Goal: Transaction & Acquisition: Register for event/course

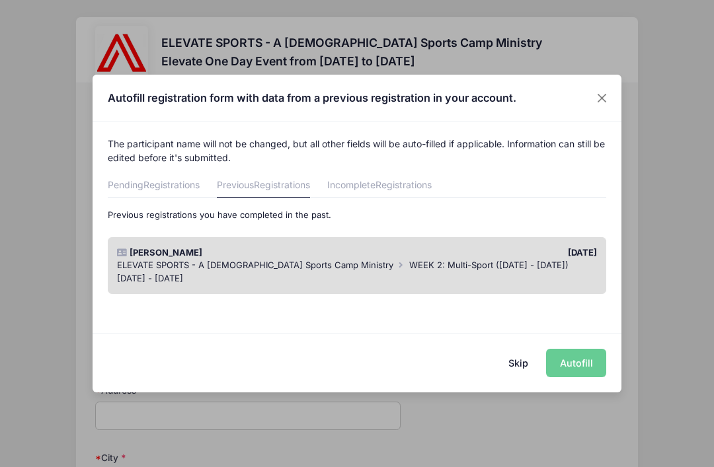
click at [580, 360] on div "Skip Autofill" at bounding box center [357, 362] width 529 height 59
click at [594, 364] on div "Skip Autofill" at bounding box center [357, 362] width 529 height 59
click at [535, 371] on button "Skip" at bounding box center [518, 363] width 47 height 28
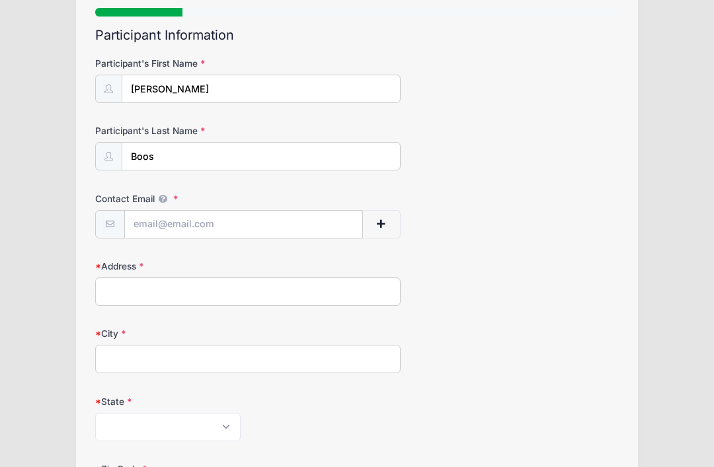
scroll to position [124, 0]
click at [329, 216] on input "Contact Email" at bounding box center [244, 225] width 238 height 28
type input "[EMAIL_ADDRESS][DOMAIN_NAME]"
click at [381, 287] on input "Address" at bounding box center [247, 292] width 305 height 28
type input "[STREET_ADDRESS]"
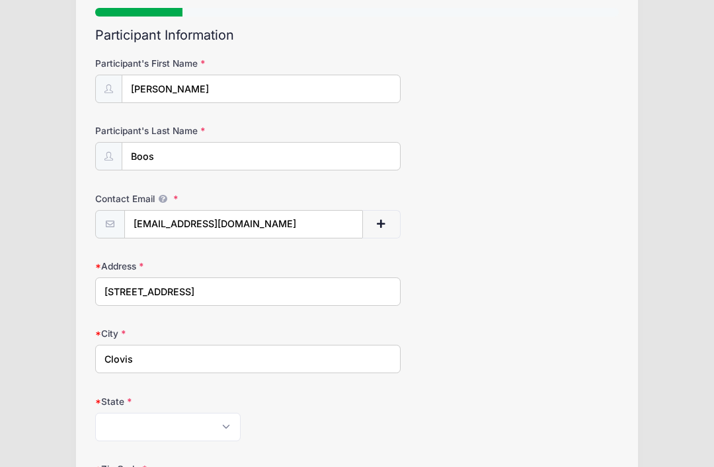
type input "Clovis"
select select "CA"
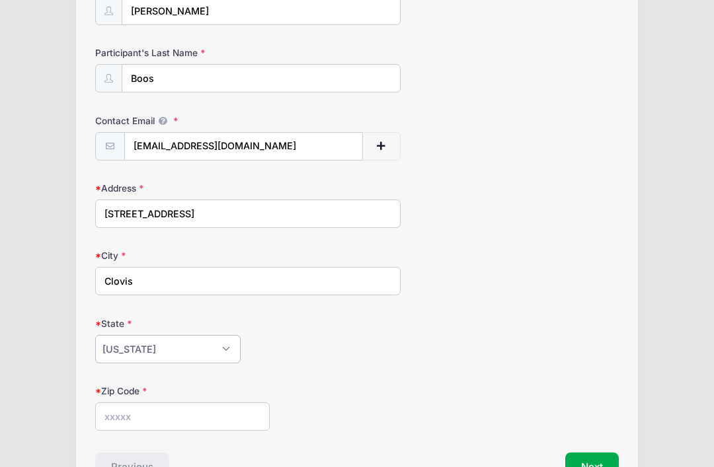
scroll to position [247, 0]
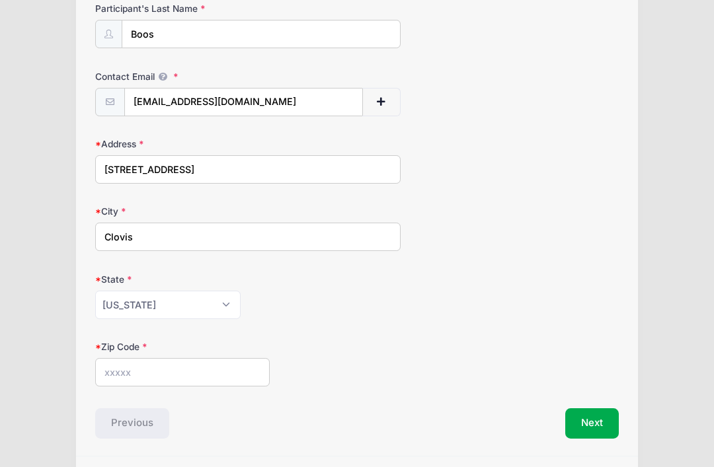
click at [243, 378] on input "Zip Code" at bounding box center [182, 372] width 175 height 28
type input "93619"
click at [602, 424] on button "Next" at bounding box center [592, 424] width 54 height 30
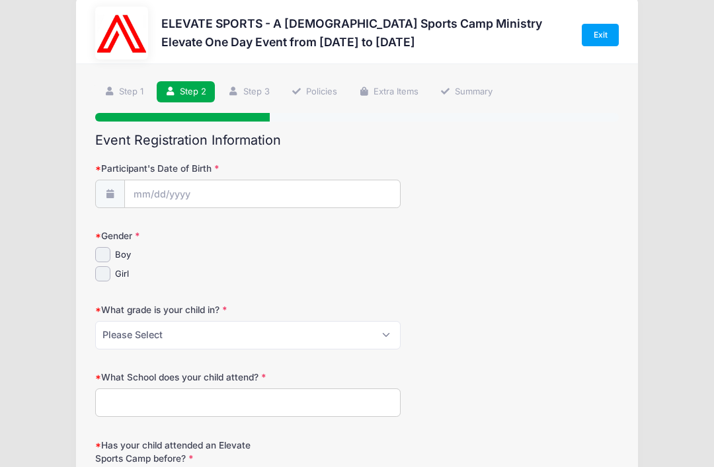
scroll to position [1, 0]
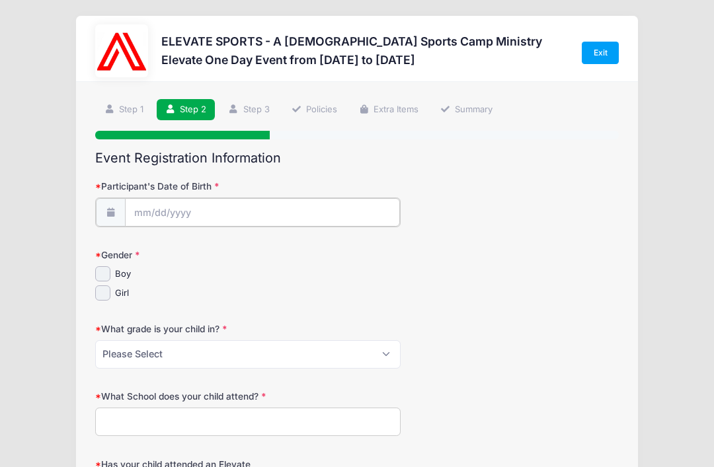
click at [371, 214] on input "Participant's Date of Birth" at bounding box center [262, 212] width 275 height 28
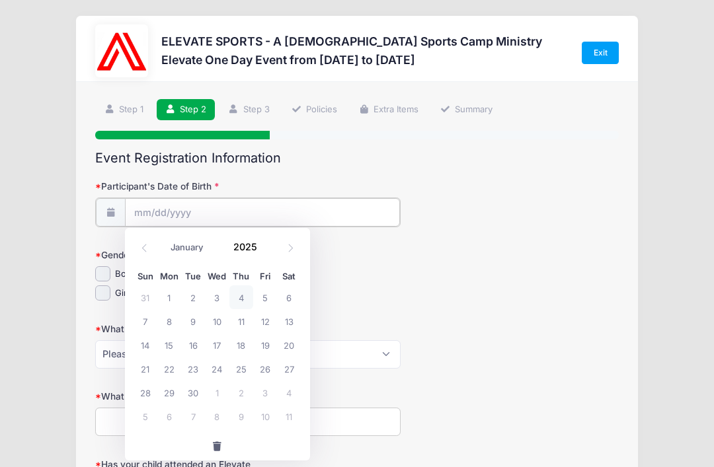
click at [149, 209] on input "Participant's Date of Birth" at bounding box center [262, 212] width 275 height 28
click at [149, 243] on span at bounding box center [145, 248] width 22 height 22
click at [146, 246] on icon at bounding box center [144, 248] width 9 height 9
click at [296, 246] on span at bounding box center [291, 248] width 22 height 22
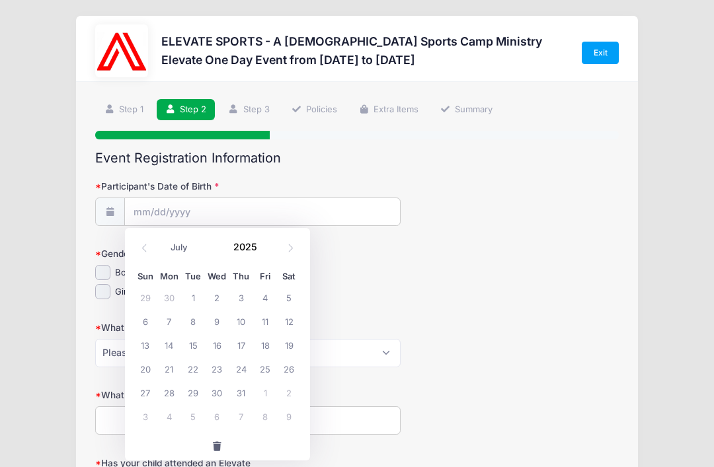
click at [253, 242] on input "2025" at bounding box center [248, 247] width 43 height 20
click at [149, 249] on span at bounding box center [145, 248] width 22 height 22
click at [145, 251] on icon at bounding box center [143, 248] width 5 height 8
click at [145, 249] on icon at bounding box center [144, 248] width 9 height 9
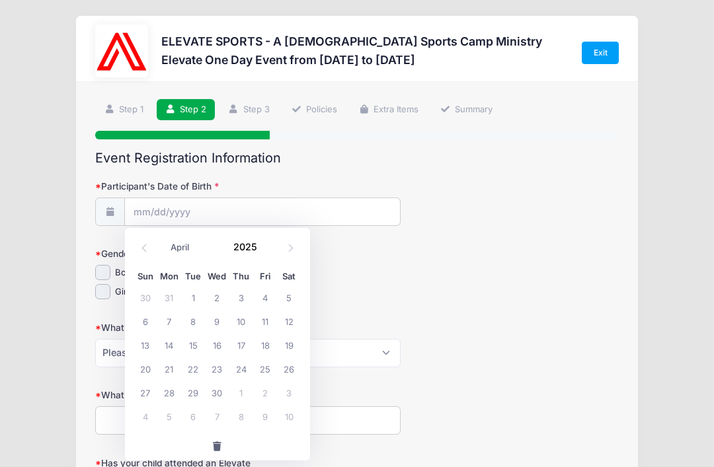
select select "2"
click at [294, 344] on span "15" at bounding box center [289, 345] width 24 height 24
type input "[DATE]"
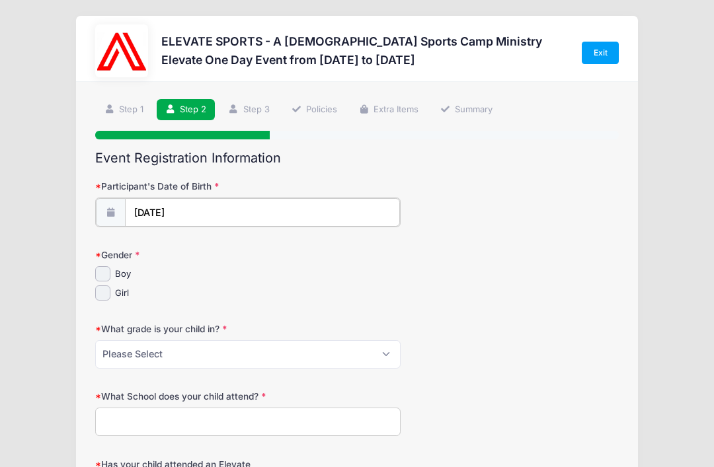
click at [237, 202] on input "[DATE]" at bounding box center [262, 212] width 275 height 28
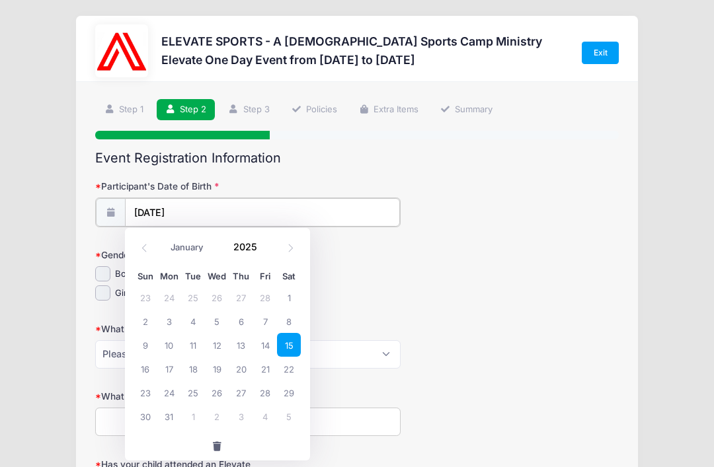
click at [248, 204] on input "[DATE]" at bounding box center [262, 212] width 275 height 28
click at [258, 250] on input "2025" at bounding box center [248, 247] width 43 height 20
click at [266, 256] on span at bounding box center [265, 252] width 9 height 10
click at [275, 256] on div "January February March April May June July August September October November [D…" at bounding box center [218, 248] width 168 height 30
click at [272, 254] on div "January February March April May June July August September October November [D…" at bounding box center [217, 244] width 126 height 22
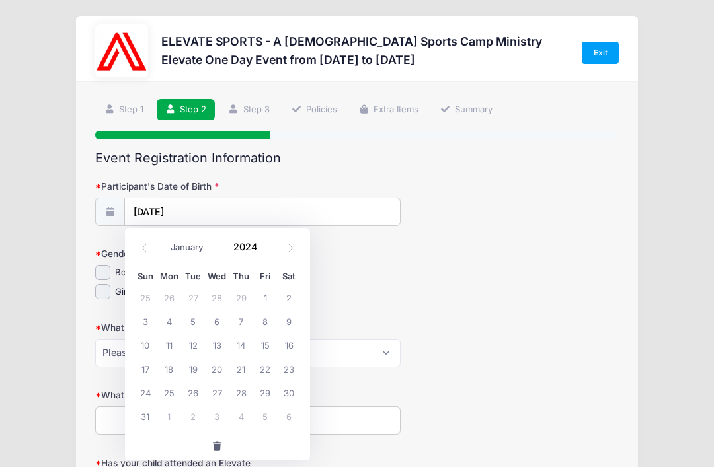
click at [253, 251] on input "2024" at bounding box center [248, 247] width 43 height 20
click at [270, 253] on span at bounding box center [265, 252] width 9 height 10
click at [260, 247] on input "2023" at bounding box center [248, 247] width 43 height 20
click at [264, 213] on input "[DATE]" at bounding box center [262, 212] width 275 height 28
click at [269, 207] on input "[DATE]" at bounding box center [262, 212] width 275 height 28
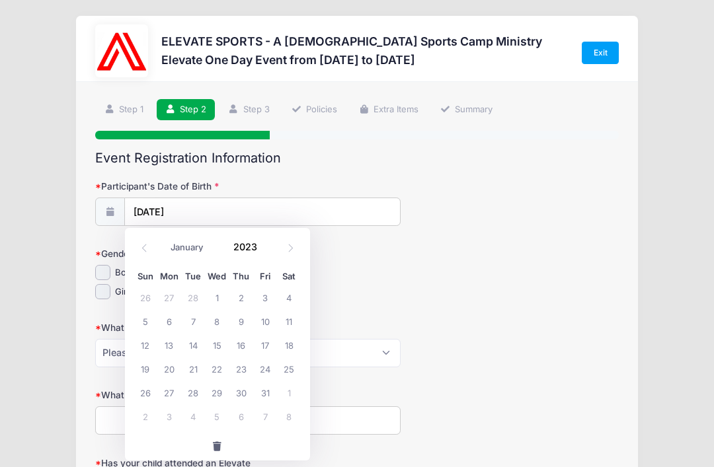
click at [254, 240] on input "2023" at bounding box center [248, 247] width 43 height 20
click at [253, 204] on input "[DATE]" at bounding box center [262, 212] width 275 height 28
click at [269, 248] on span at bounding box center [265, 252] width 9 height 10
type input "2022"
click at [260, 245] on input "2022" at bounding box center [248, 247] width 43 height 20
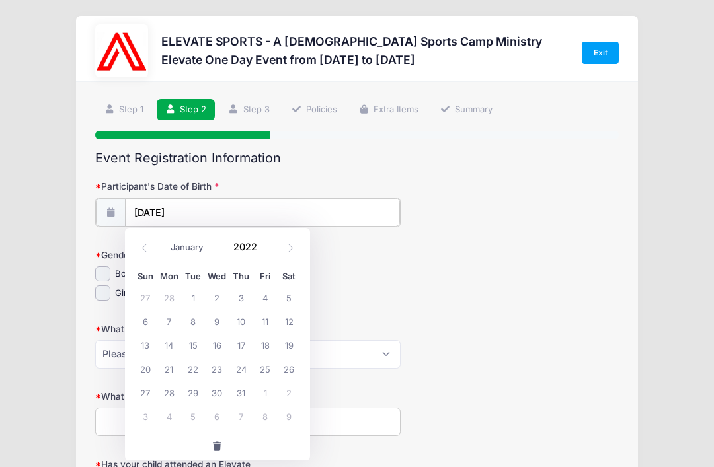
click at [284, 217] on input "[DATE]" at bounding box center [262, 212] width 275 height 28
click at [280, 243] on span at bounding box center [291, 248] width 22 height 22
click at [154, 245] on span at bounding box center [145, 248] width 22 height 22
select select "2"
click at [260, 238] on input "2022" at bounding box center [248, 247] width 43 height 20
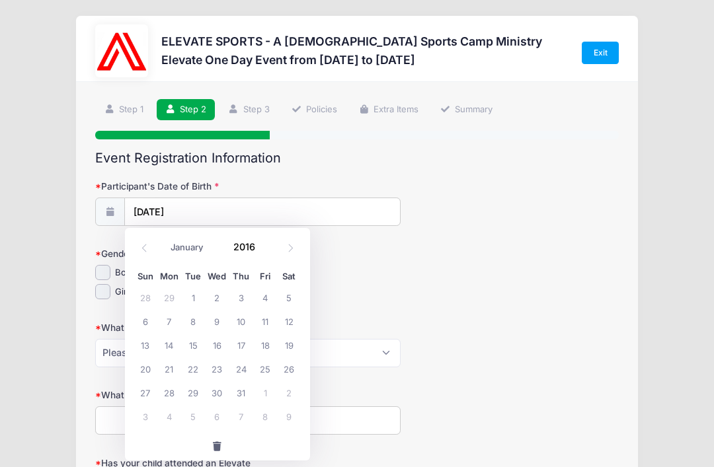
type input "2016"
click at [244, 212] on input "[DATE]" at bounding box center [262, 212] width 275 height 28
click at [208, 212] on input "[DATE]" at bounding box center [262, 212] width 275 height 28
click at [260, 242] on input "2016" at bounding box center [248, 247] width 43 height 20
click at [202, 342] on span "15" at bounding box center [193, 345] width 24 height 24
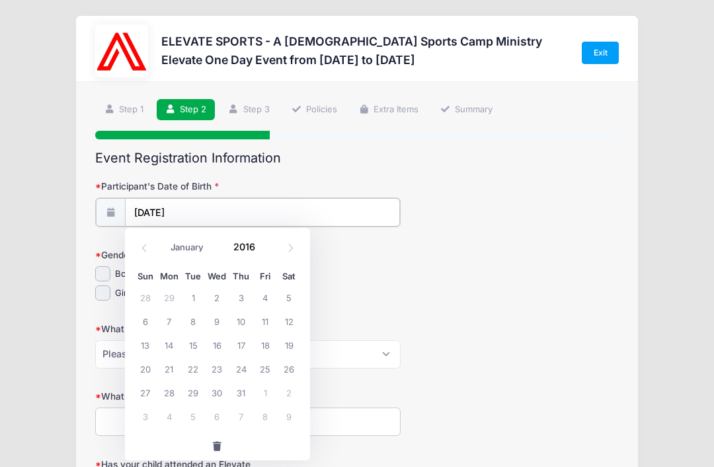
type input "[DATE]"
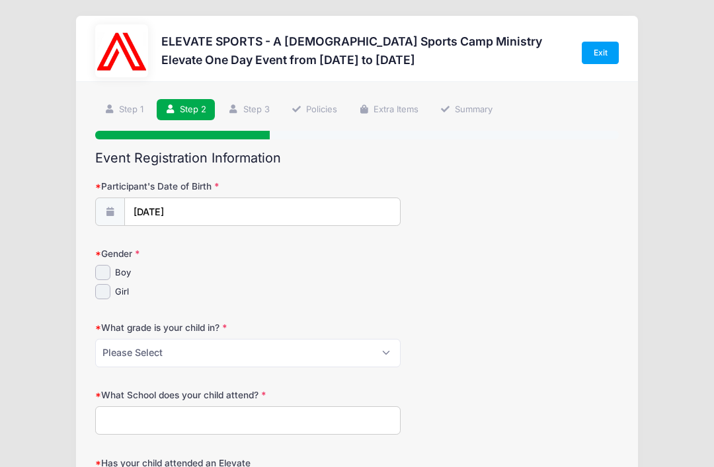
click at [108, 272] on input "Boy" at bounding box center [102, 272] width 15 height 15
checkbox input "true"
click at [360, 346] on select "Please Select K 1st 2nd 3rd 4th 5th 6th" at bounding box center [247, 353] width 305 height 28
select select "4th"
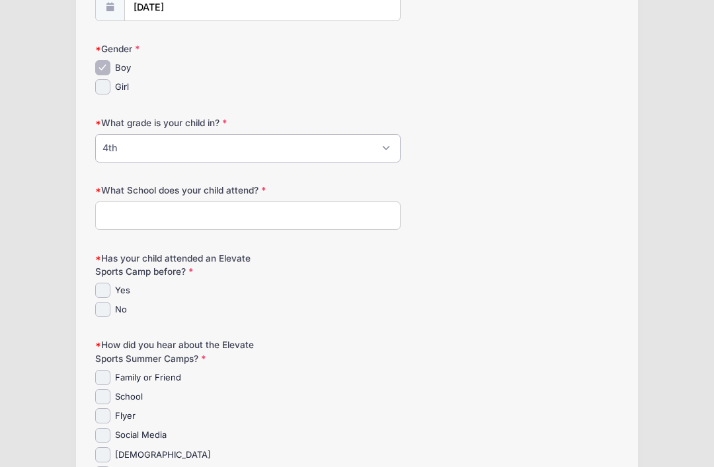
scroll to position [206, 0]
click at [381, 226] on input "What School does your child attend?" at bounding box center [247, 216] width 305 height 28
type input "Fresno [DEMOGRAPHIC_DATA] Schools"
click at [103, 290] on input "Yes" at bounding box center [102, 291] width 15 height 15
checkbox input "true"
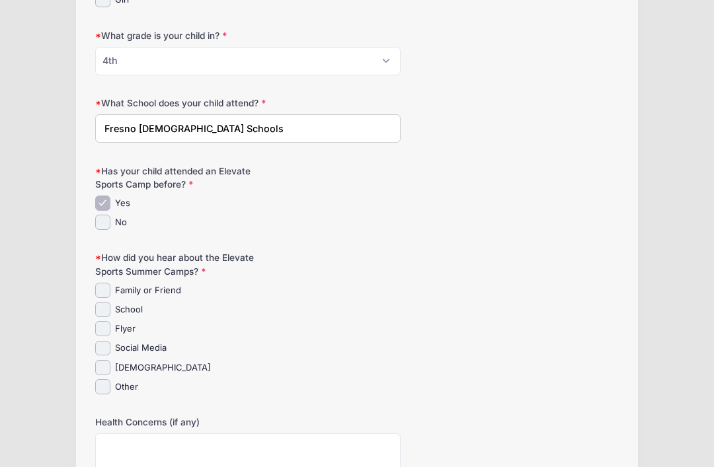
scroll to position [295, 0]
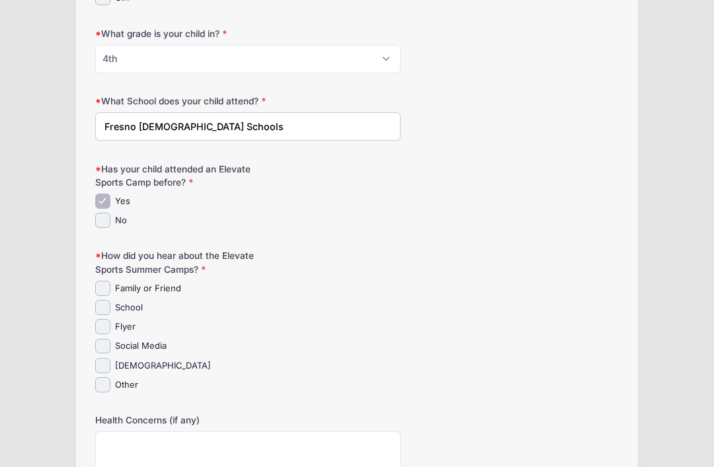
click at [110, 306] on input "School" at bounding box center [102, 307] width 15 height 15
checkbox input "true"
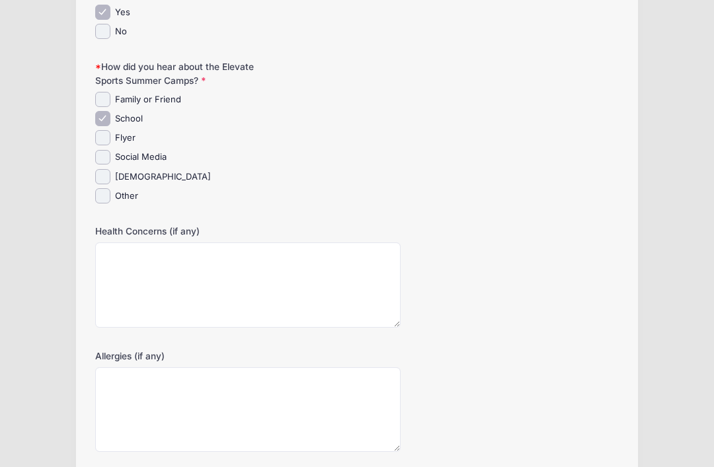
scroll to position [486, 0]
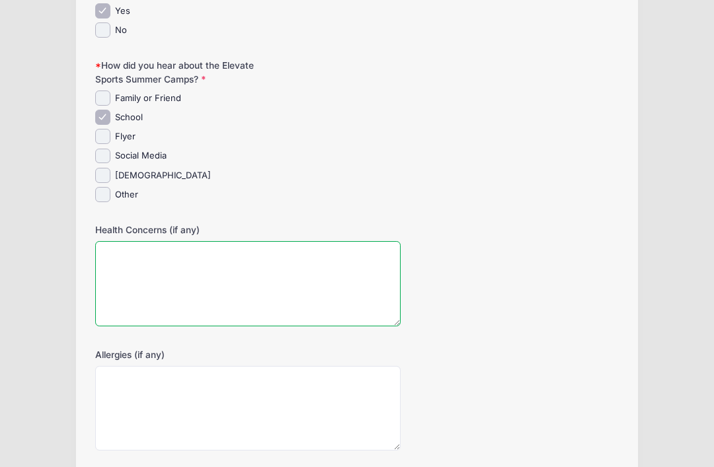
click at [367, 266] on textarea "Health Concerns (if any)" at bounding box center [247, 283] width 305 height 85
type textarea "None"
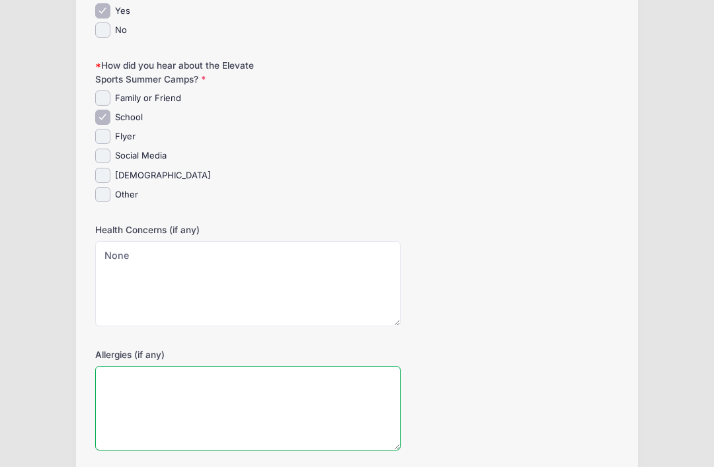
click at [351, 421] on textarea "Allergies (if any)" at bounding box center [247, 408] width 305 height 85
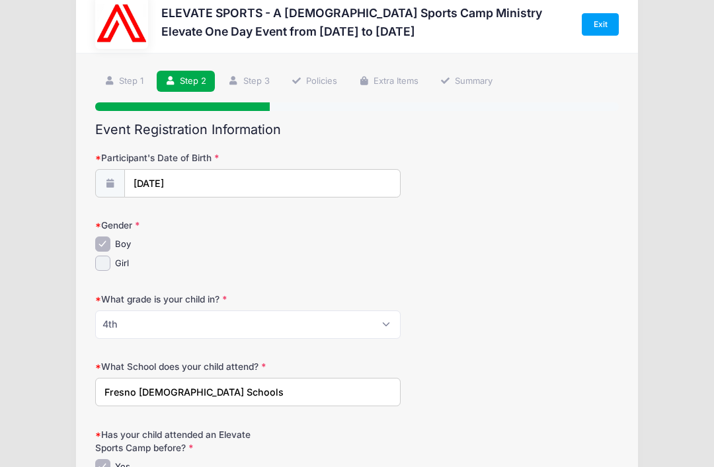
scroll to position [0, 0]
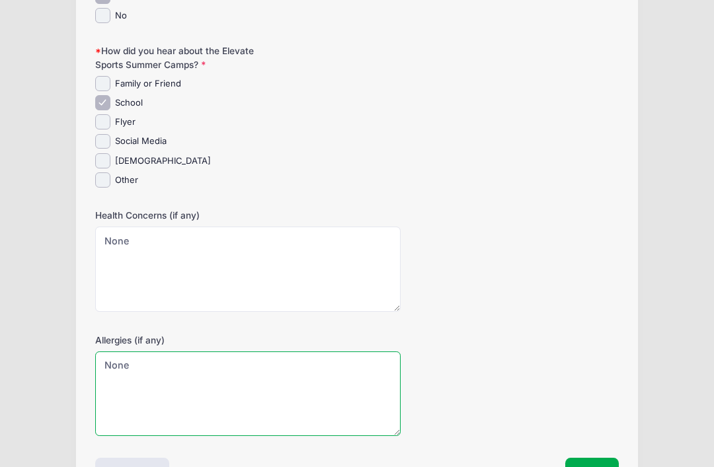
type textarea "None"
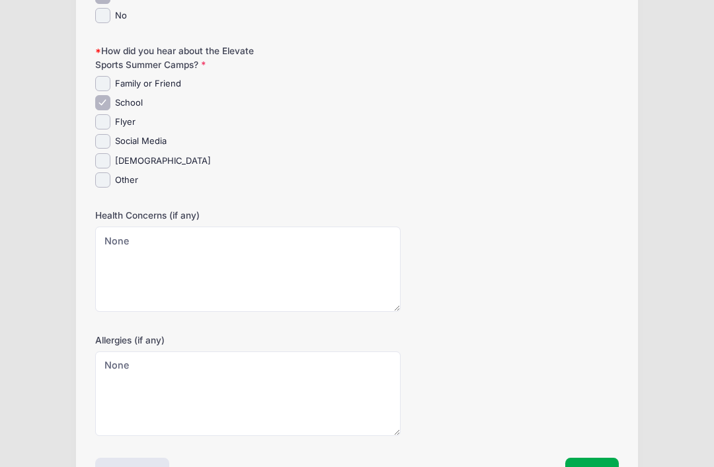
click at [600, 467] on button "Next" at bounding box center [592, 473] width 54 height 30
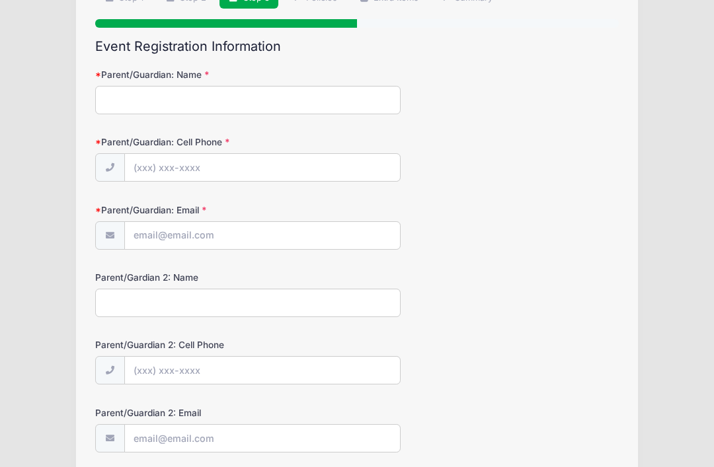
scroll to position [3, 0]
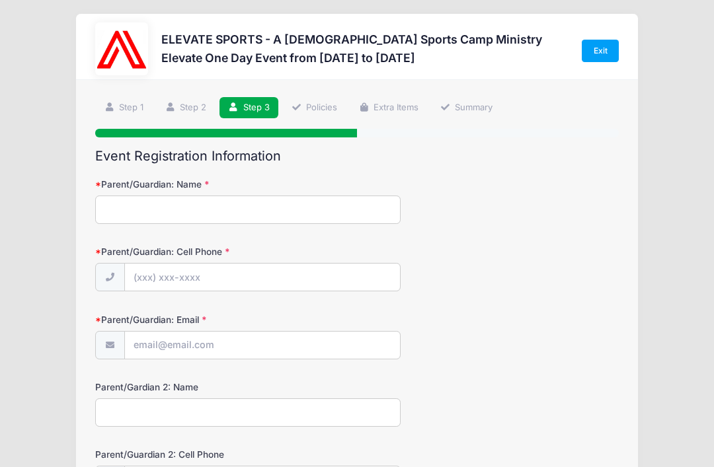
click at [383, 193] on div "Parent/Guardian: Name" at bounding box center [357, 201] width 524 height 46
click at [360, 204] on input "Parent/Guardian: Name" at bounding box center [247, 210] width 305 height 28
type input "[PERSON_NAME]"
click at [358, 292] on input "Parent/Guardian: Cell Phone" at bounding box center [262, 278] width 275 height 28
type input "[PHONE_NUMBER]"
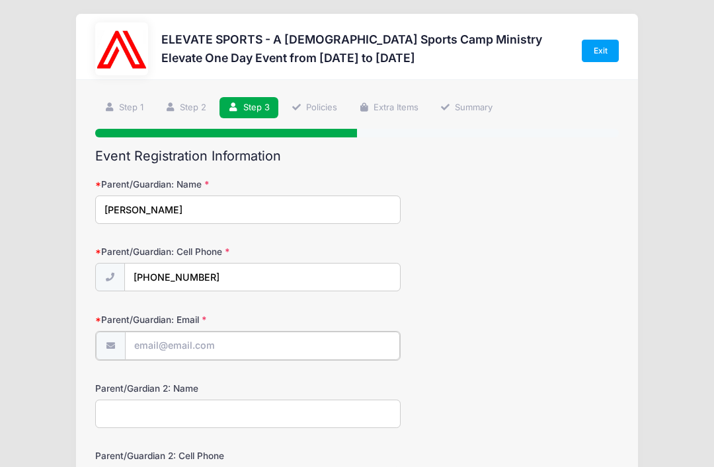
click at [372, 352] on input "Parent/Guardian: Email" at bounding box center [262, 346] width 275 height 28
type input "[EMAIL_ADDRESS][DOMAIN_NAME]"
click at [389, 420] on input "Parent/Gardian 2: Name" at bounding box center [247, 413] width 305 height 28
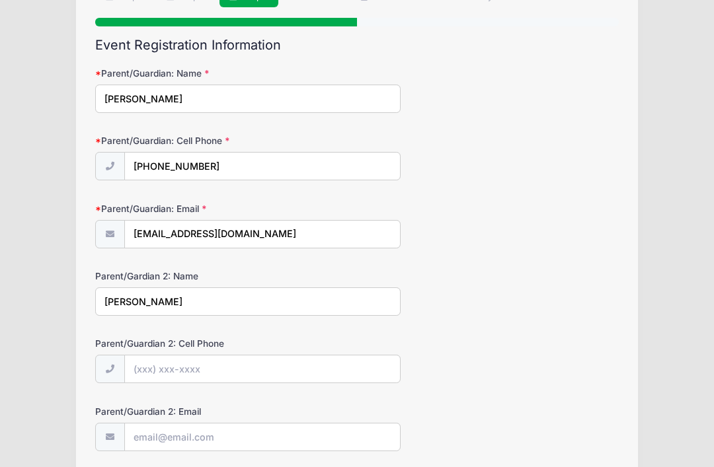
scroll to position [147, 0]
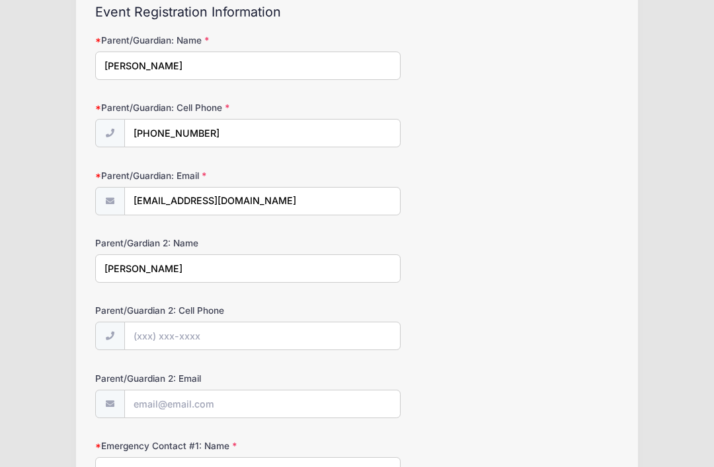
type input "[PERSON_NAME]"
click at [388, 343] on input "Parent/Guardian 2: Cell Phone" at bounding box center [262, 337] width 275 height 28
type input "[PHONE_NUMBER]"
click at [382, 407] on input "Parent/Guardian 2: Email" at bounding box center [262, 405] width 275 height 28
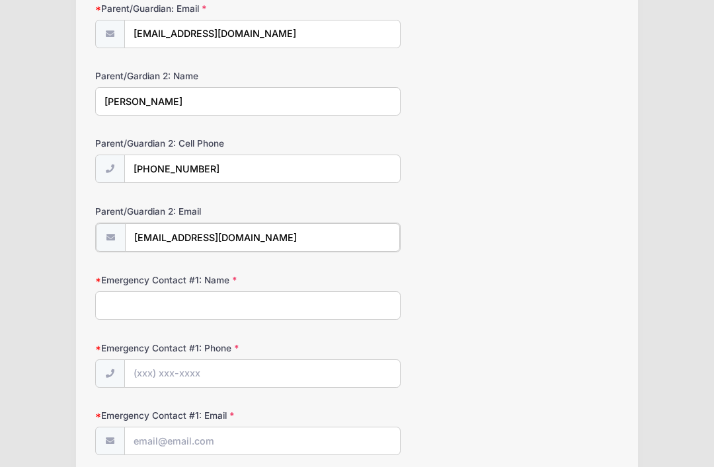
scroll to position [317, 0]
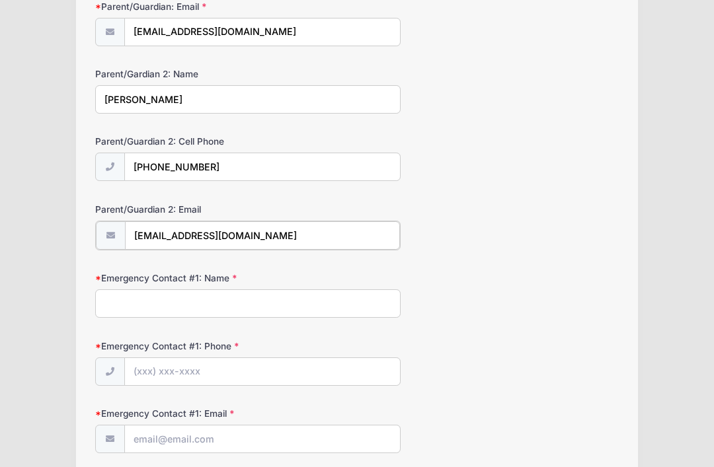
type input "[EMAIL_ADDRESS][DOMAIN_NAME]"
click at [379, 308] on input "Emergency Contact #1: Name" at bounding box center [247, 302] width 305 height 28
type input "[PERSON_NAME]"
click at [345, 373] on input "Emergency Contact #1: Phone" at bounding box center [262, 371] width 275 height 28
type input "[PHONE_NUMBER]"
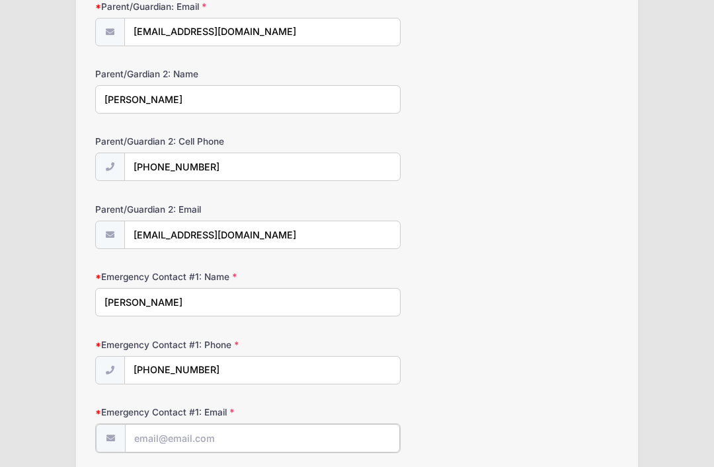
click at [374, 436] on input "Emergency Contact #1: Email" at bounding box center [262, 438] width 275 height 28
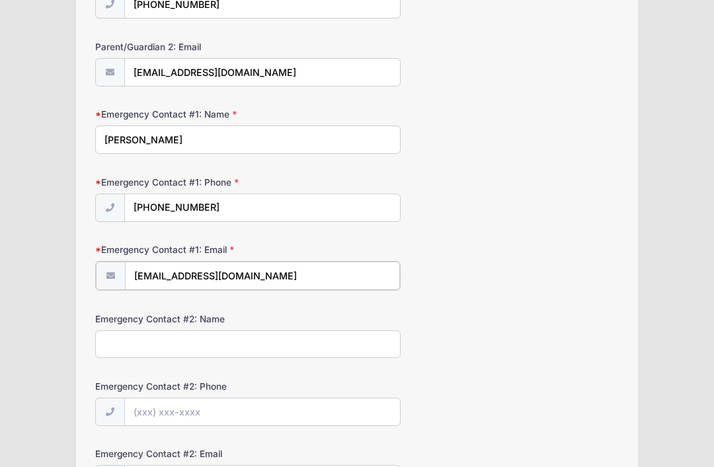
scroll to position [480, 0]
type input "[EMAIL_ADDRESS][DOMAIN_NAME]"
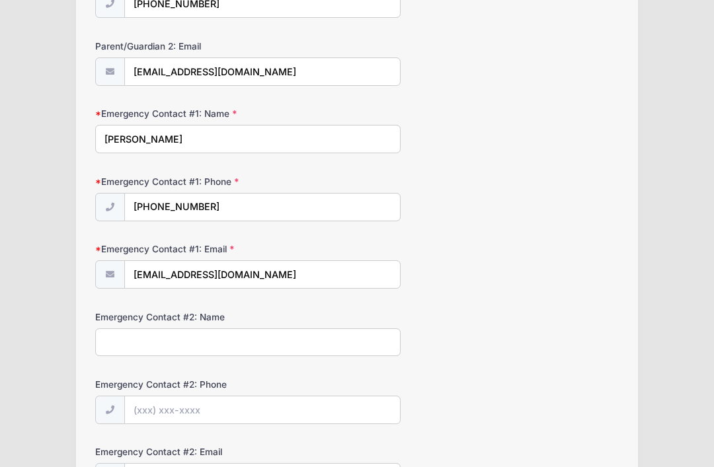
click at [378, 354] on input "Emergency Contact #2: Name" at bounding box center [247, 343] width 305 height 28
type input "[PERSON_NAME]"
click at [381, 404] on input "Emergency Contact #2: Phone" at bounding box center [262, 411] width 275 height 28
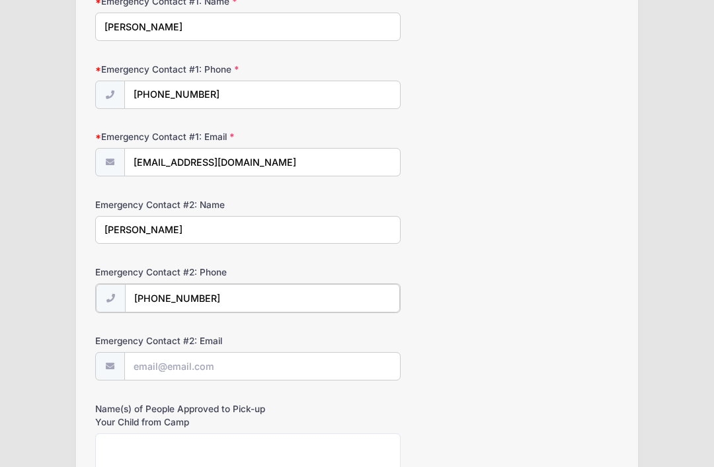
type input "[PHONE_NUMBER]"
click at [368, 379] on input "Emergency Contact #2: Email" at bounding box center [262, 366] width 275 height 28
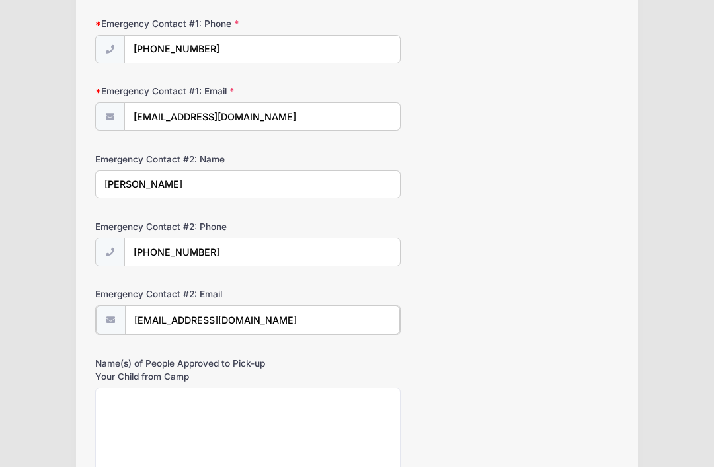
scroll to position [701, 0]
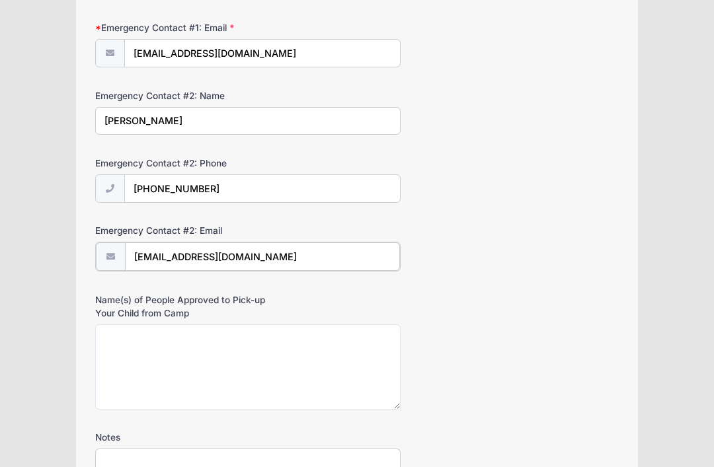
type input "[EMAIL_ADDRESS][DOMAIN_NAME]"
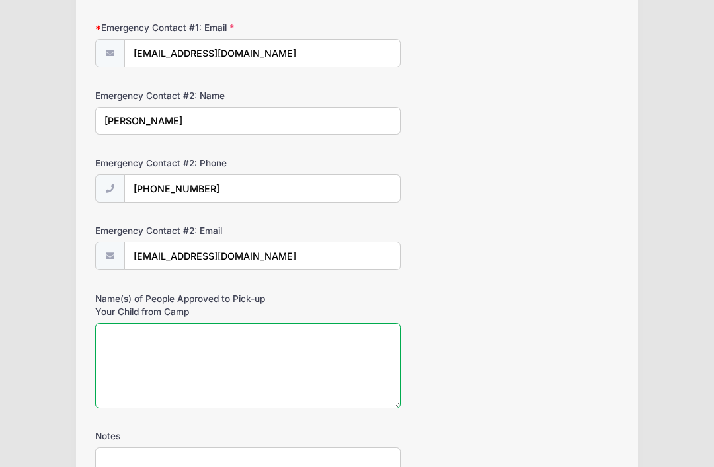
click at [370, 352] on textarea "Name(s) of People Approved to Pick-up Your Child from Camp" at bounding box center [247, 365] width 305 height 85
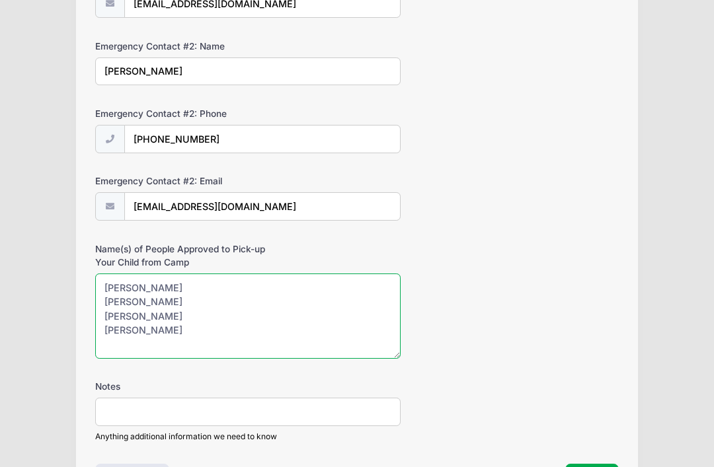
scroll to position [808, 0]
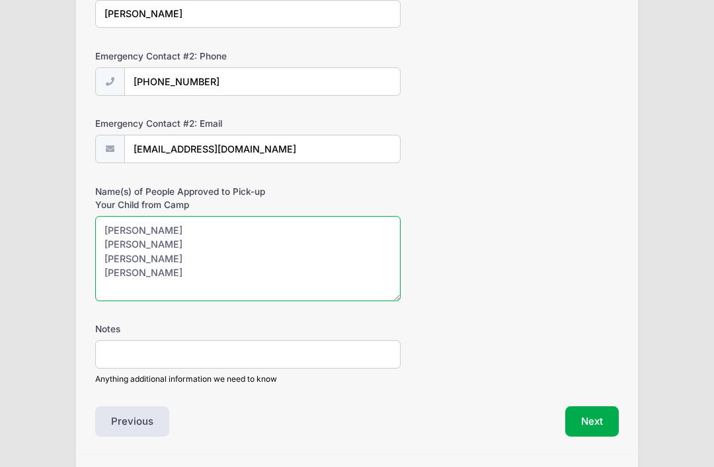
type textarea "[PERSON_NAME] [PERSON_NAME] [PERSON_NAME] [PERSON_NAME]"
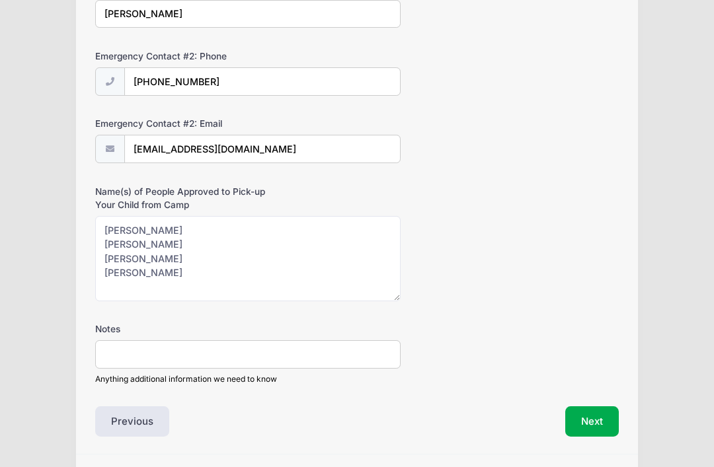
click at [616, 419] on button "Next" at bounding box center [592, 422] width 54 height 30
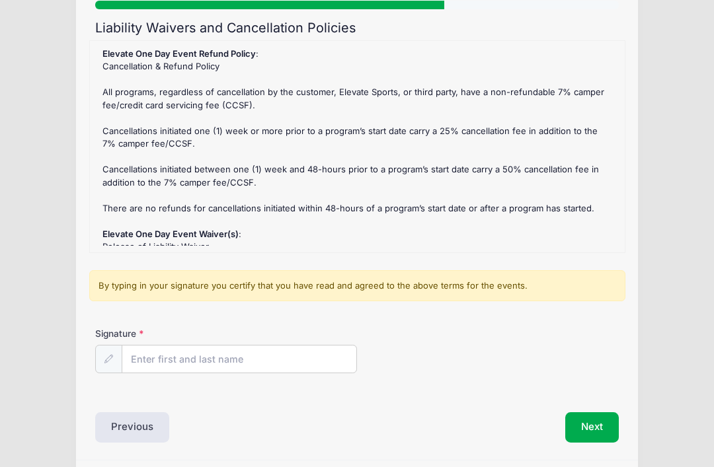
scroll to position [133, 0]
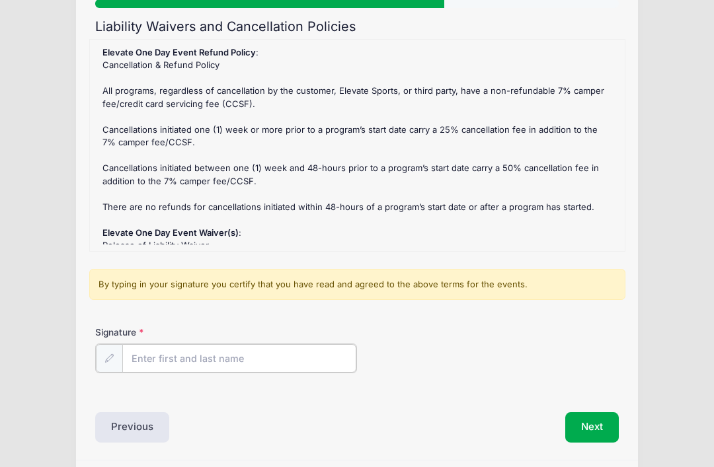
click at [190, 354] on input "Signature" at bounding box center [239, 358] width 234 height 28
type input "[PERSON_NAME]"
click at [596, 419] on button "Next" at bounding box center [592, 426] width 54 height 30
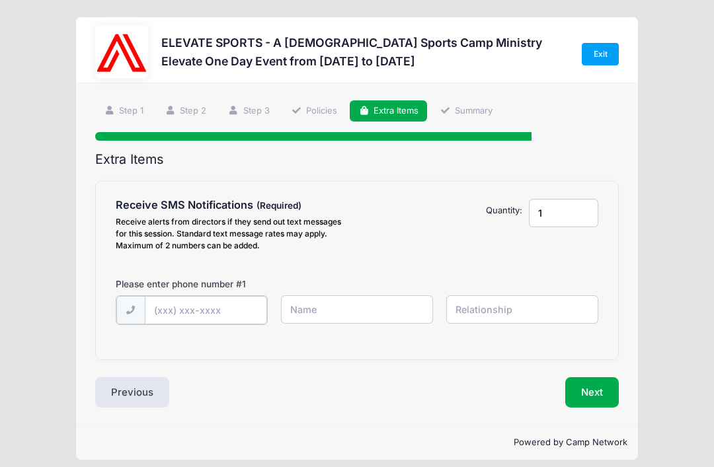
click at [240, 308] on input "text" at bounding box center [206, 310] width 122 height 28
type input "[PHONE_NUMBER]"
click at [414, 313] on input "text" at bounding box center [357, 309] width 153 height 28
type input "J"
type input "[PERSON_NAME]"
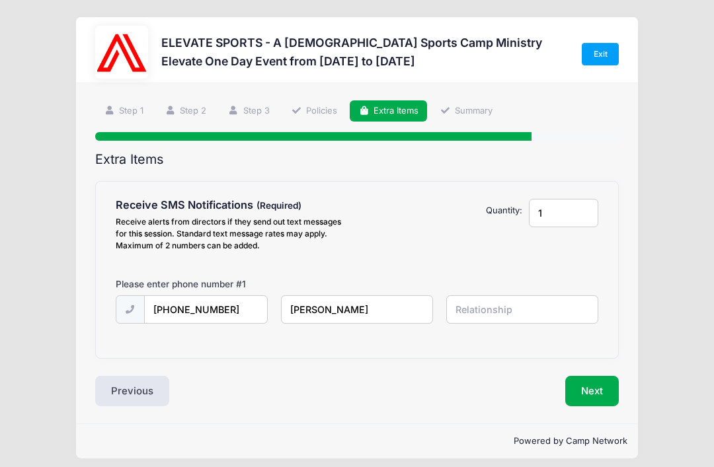
click at [535, 315] on input "text" at bounding box center [522, 309] width 153 height 28
type input "Mother"
click at [609, 390] on button "Next" at bounding box center [592, 391] width 54 height 30
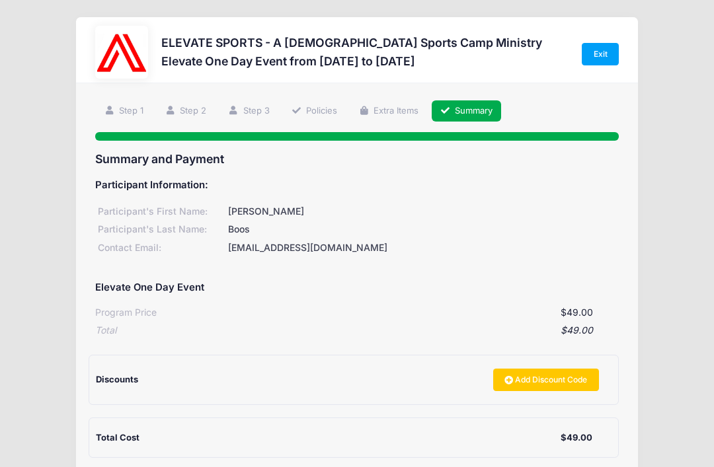
scroll to position [98, 0]
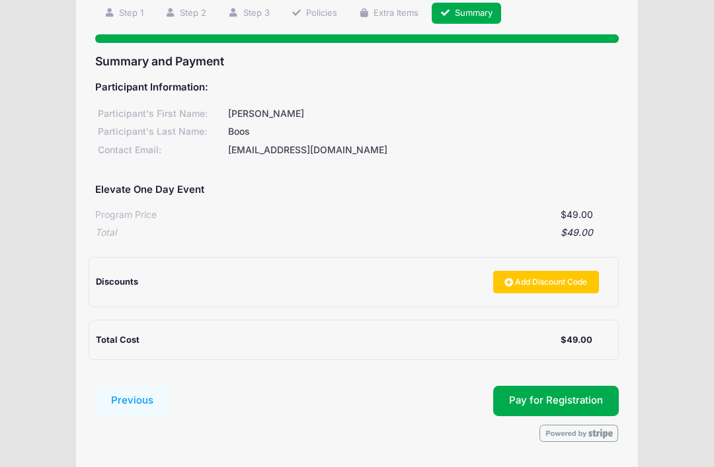
click at [603, 401] on button "Pay for Registration" at bounding box center [556, 401] width 126 height 30
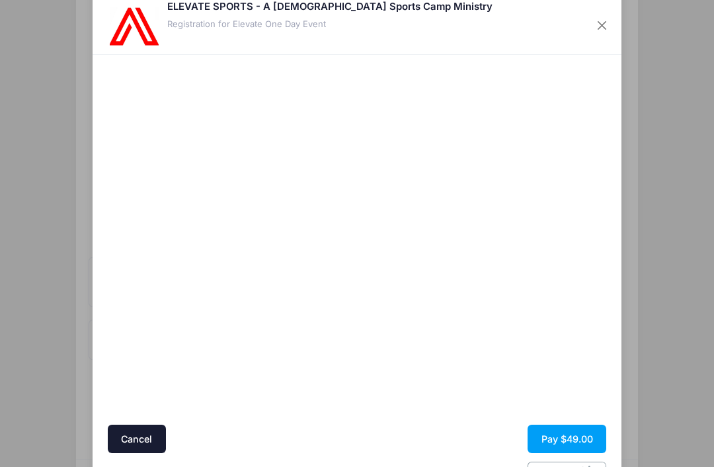
scroll to position [30, 0]
click at [584, 439] on button "Pay $49.00" at bounding box center [567, 440] width 79 height 28
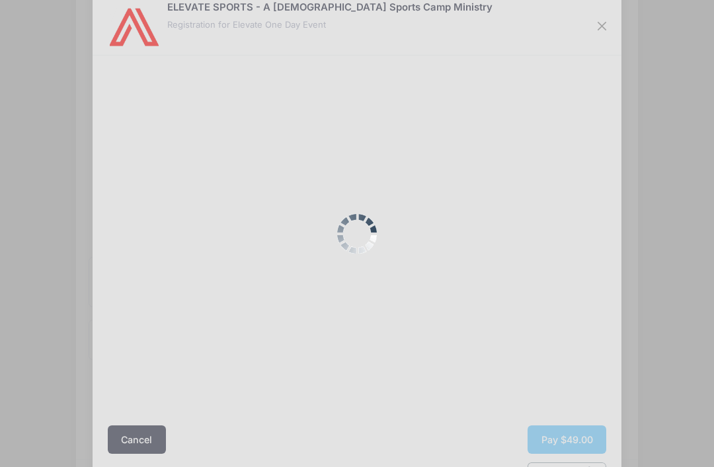
scroll to position [0, 0]
